Goal: Task Accomplishment & Management: Complete application form

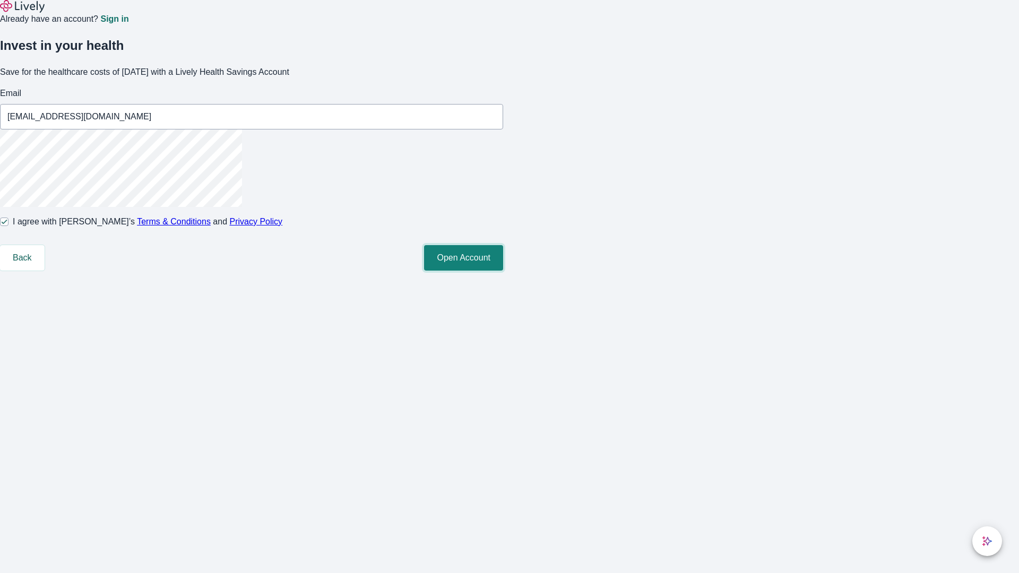
click at [503, 271] on button "Open Account" at bounding box center [463, 257] width 79 height 25
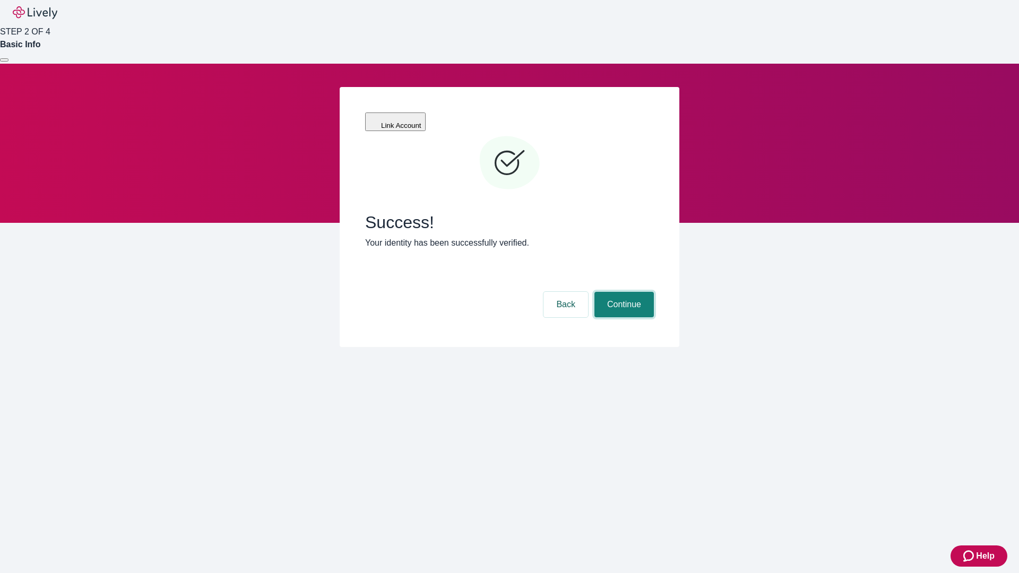
click at [622, 292] on button "Continue" at bounding box center [623, 304] width 59 height 25
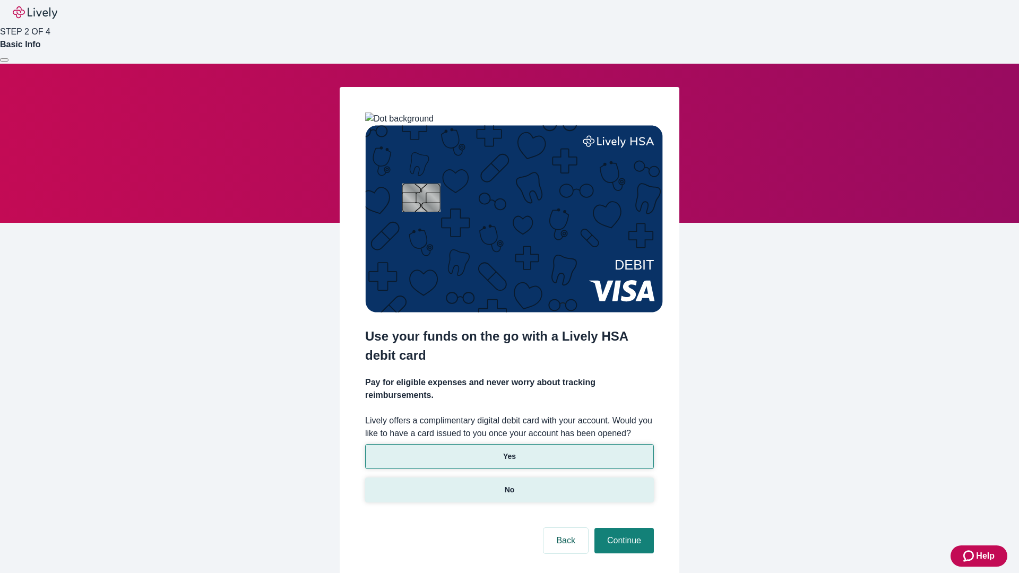
click at [509, 484] on p "No" at bounding box center [510, 489] width 10 height 11
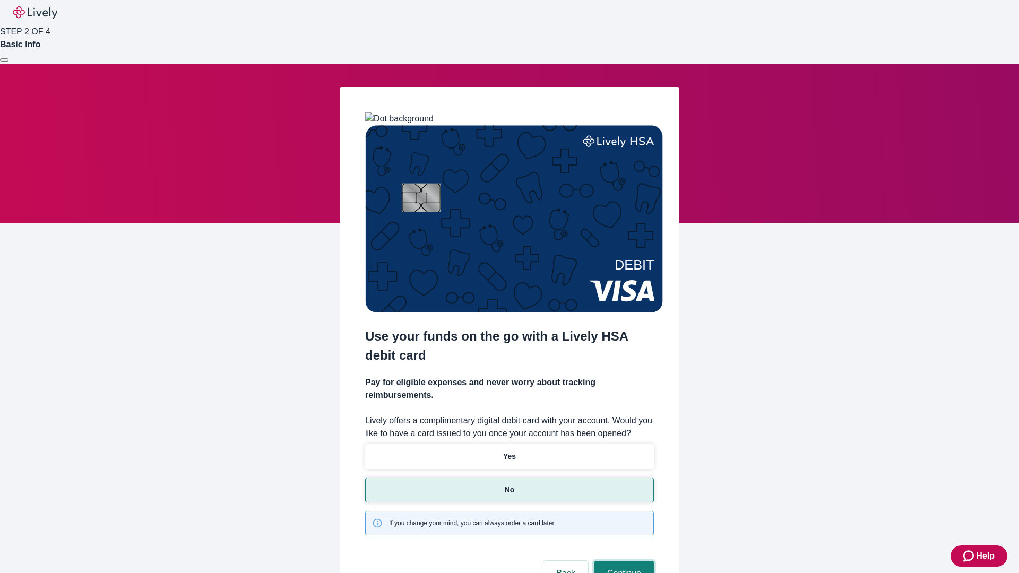
click at [622, 561] on button "Continue" at bounding box center [623, 573] width 59 height 25
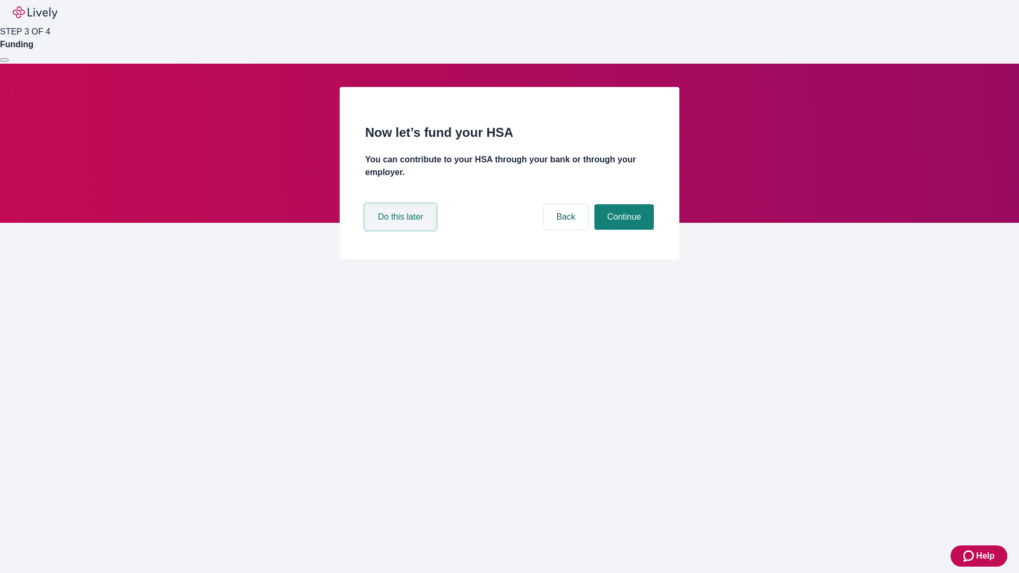
click at [402, 230] on button "Do this later" at bounding box center [400, 216] width 71 height 25
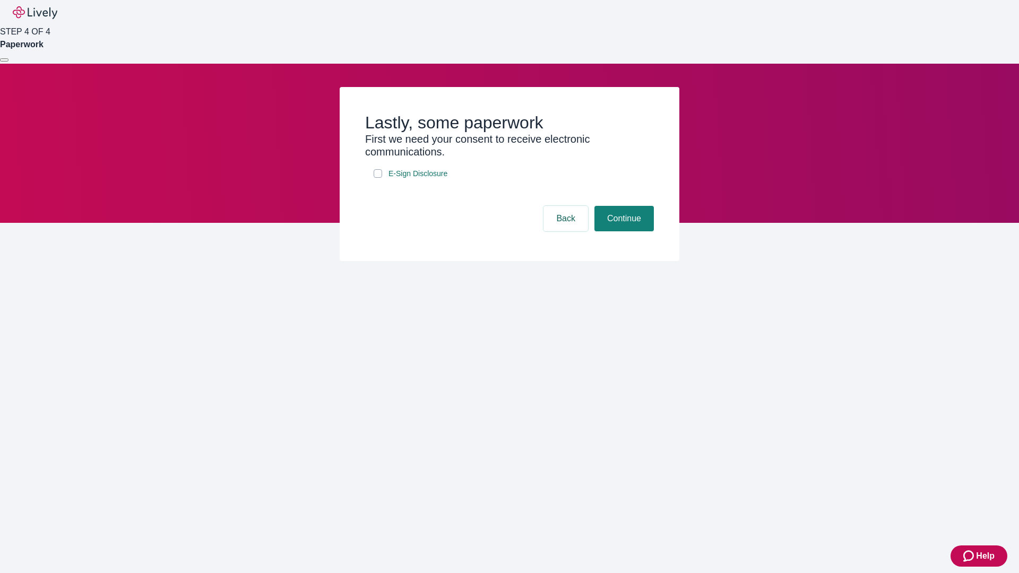
click at [378, 178] on input "E-Sign Disclosure" at bounding box center [378, 173] width 8 height 8
checkbox input "true"
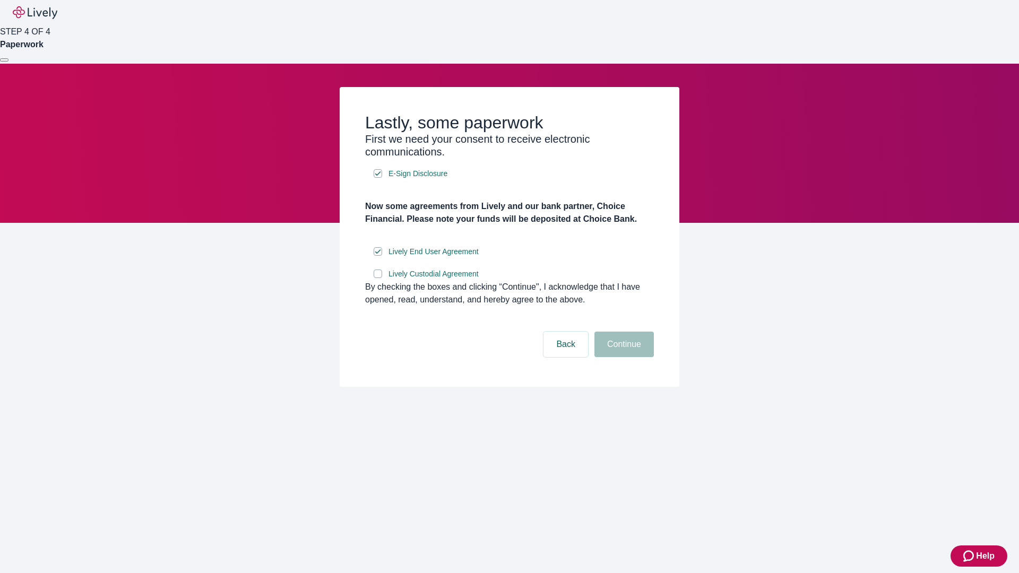
click at [378, 278] on input "Lively Custodial Agreement" at bounding box center [378, 274] width 8 height 8
checkbox input "true"
click at [622, 357] on button "Continue" at bounding box center [623, 344] width 59 height 25
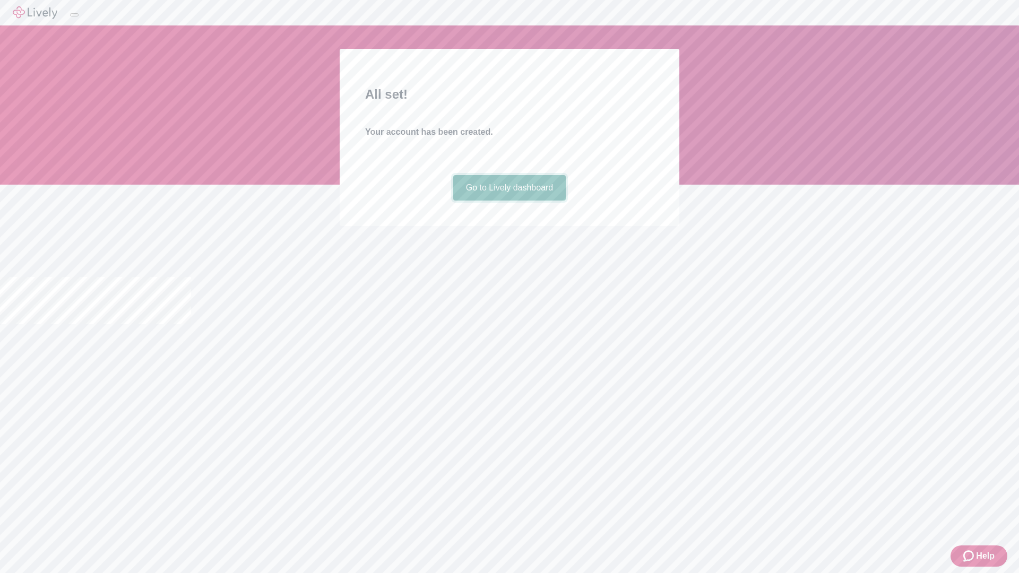
click at [509, 201] on link "Go to Lively dashboard" at bounding box center [509, 187] width 113 height 25
